Goal: Obtain resource: Download file/media

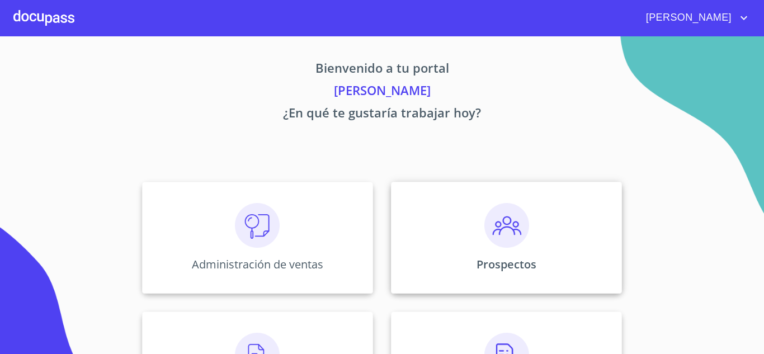
scroll to position [112, 0]
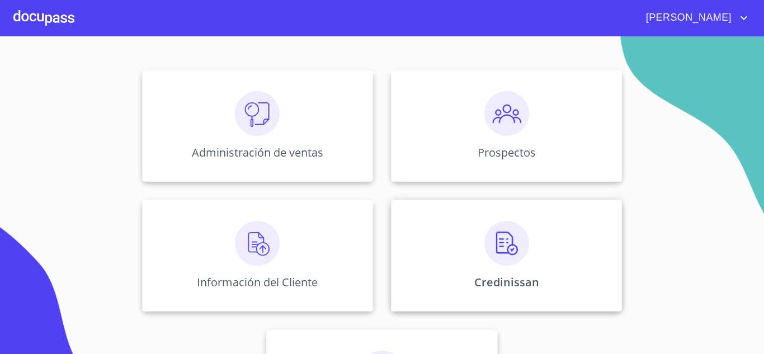
click at [508, 213] on div "Credinissan" at bounding box center [506, 256] width 231 height 112
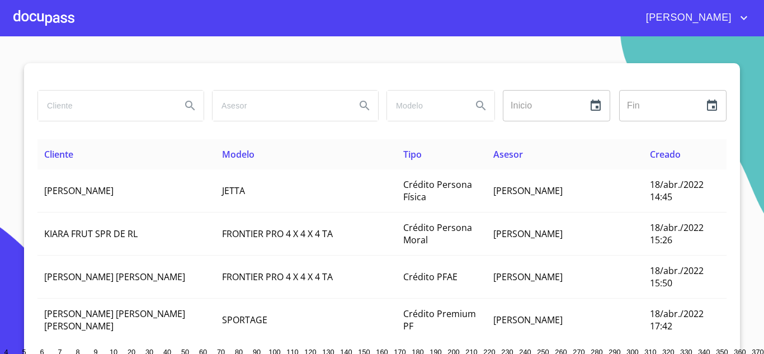
click at [84, 107] on input "search" at bounding box center [105, 106] width 134 height 30
type input "[PERSON_NAME]"
click at [184, 112] on icon "Search" at bounding box center [189, 105] width 13 height 13
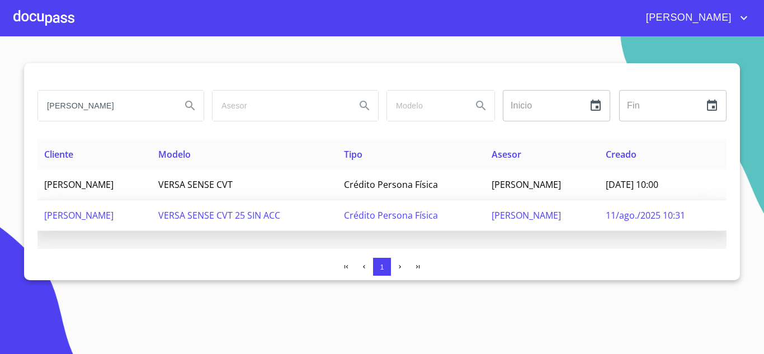
click at [110, 209] on span "[PERSON_NAME]" at bounding box center [78, 215] width 69 height 12
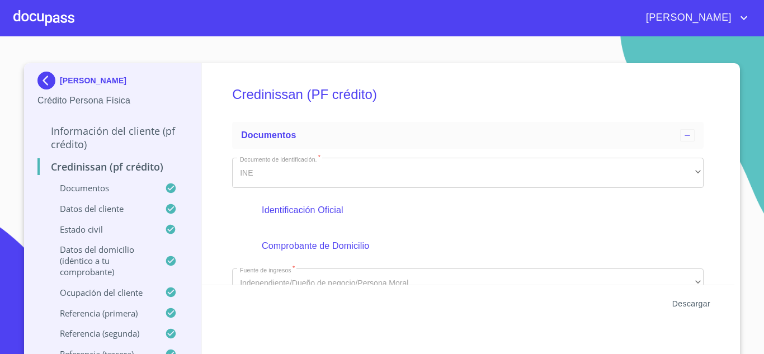
click at [686, 309] on span "Descargar" at bounding box center [691, 304] width 38 height 14
click at [725, 8] on div "[PERSON_NAME]" at bounding box center [382, 18] width 764 height 36
click at [724, 13] on span "[PERSON_NAME]" at bounding box center [688, 18] width 100 height 18
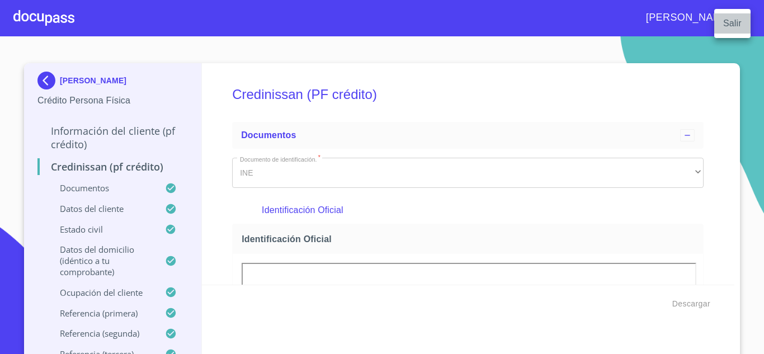
click at [736, 20] on li "Salir" at bounding box center [732, 23] width 36 height 20
